Goal: Find specific page/section

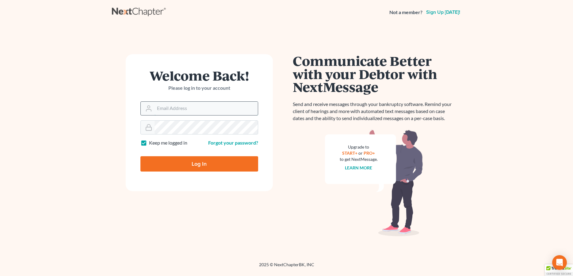
click at [155, 107] on input "Email Address" at bounding box center [205, 108] width 103 height 13
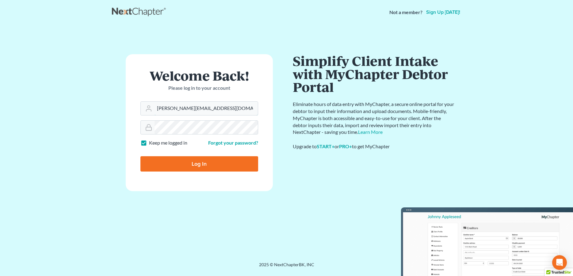
type input "[PERSON_NAME][EMAIL_ADDRESS][DOMAIN_NAME]"
click at [173, 163] on input "Log In" at bounding box center [199, 163] width 118 height 15
type input "Thinking..."
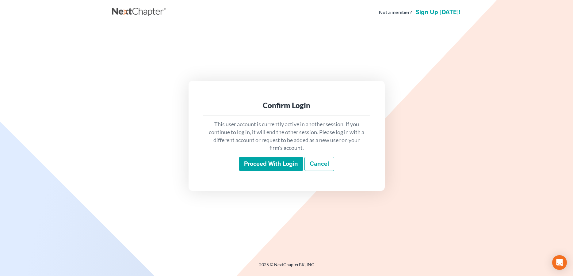
click at [280, 164] on input "Proceed with login" at bounding box center [271, 164] width 64 height 14
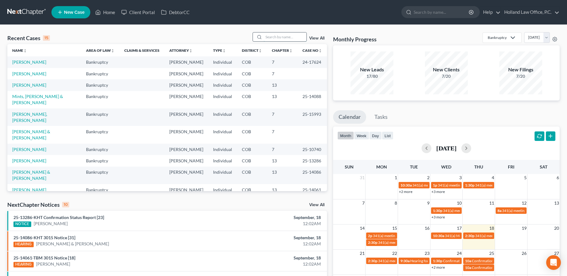
click at [284, 39] on input "search" at bounding box center [285, 36] width 43 height 9
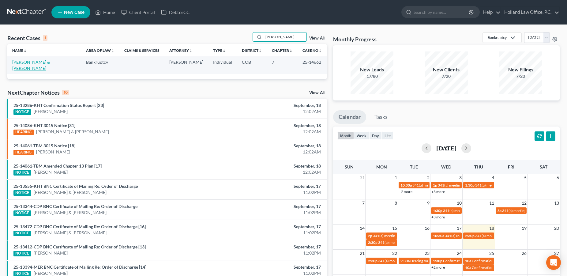
type input "[PERSON_NAME]"
click at [50, 64] on link "[PERSON_NAME] & [PERSON_NAME]" at bounding box center [31, 64] width 38 height 11
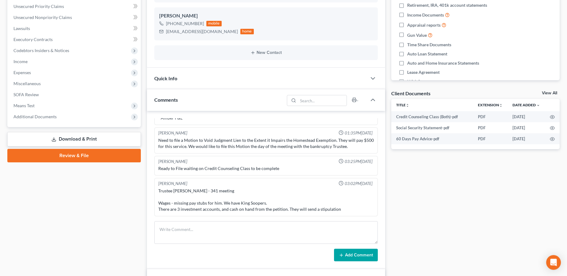
scroll to position [131, 0]
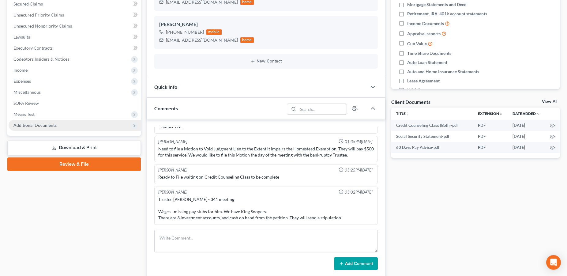
drag, startPoint x: 55, startPoint y: 123, endPoint x: 59, endPoint y: 124, distance: 4.1
click at [55, 124] on span "Additional Documents" at bounding box center [34, 125] width 43 height 5
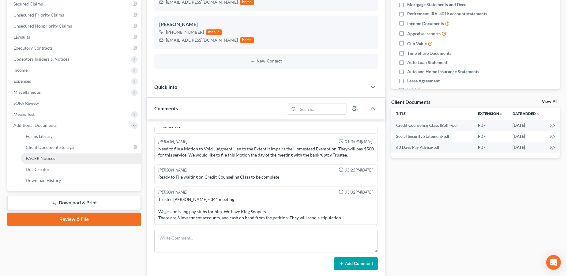
click at [39, 159] on span "PACER Notices" at bounding box center [40, 158] width 29 height 5
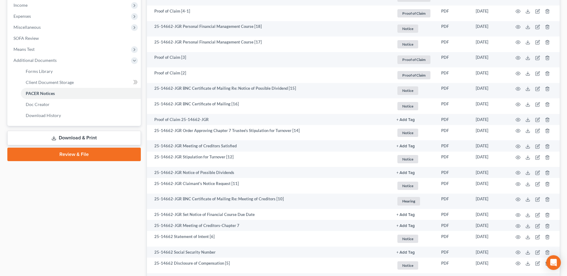
scroll to position [196, 0]
drag, startPoint x: 567, startPoint y: 190, endPoint x: 572, endPoint y: 141, distance: 49.6
click at [567, 141] on html "Home New Case Client Portal DebtorCC Holland Law Office, P.C. [PERSON_NAME][EMA…" at bounding box center [283, 93] width 567 height 579
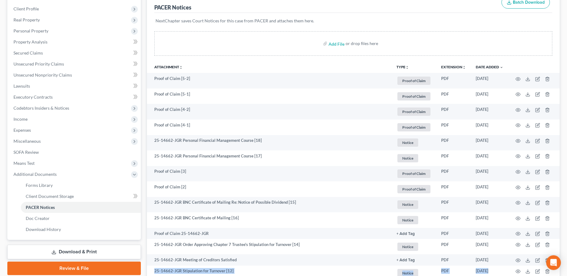
scroll to position [80, 0]
